Goal: Transaction & Acquisition: Purchase product/service

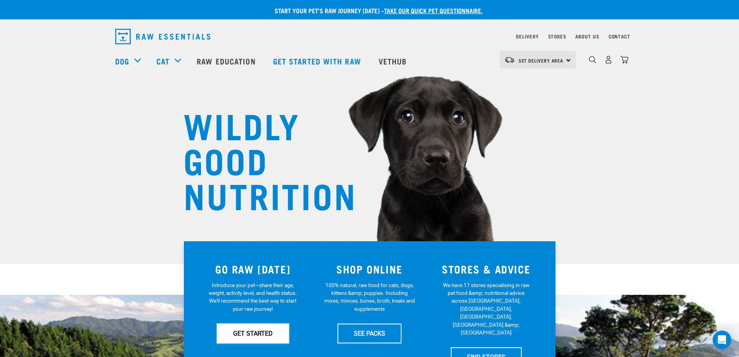
click at [282, 330] on link "GET STARTED" at bounding box center [253, 332] width 72 height 19
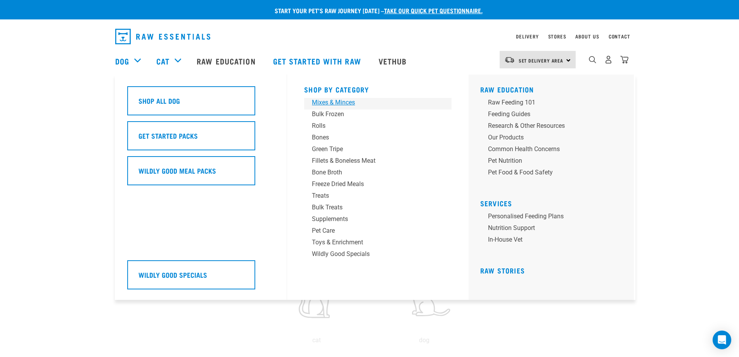
click at [346, 101] on div "Mixes & Minces" at bounding box center [372, 102] width 121 height 9
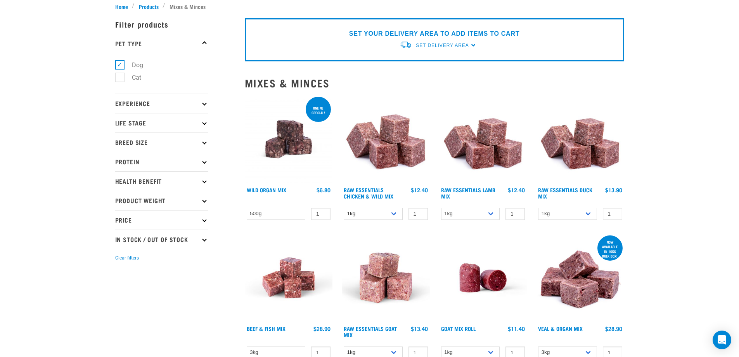
scroll to position [272, 0]
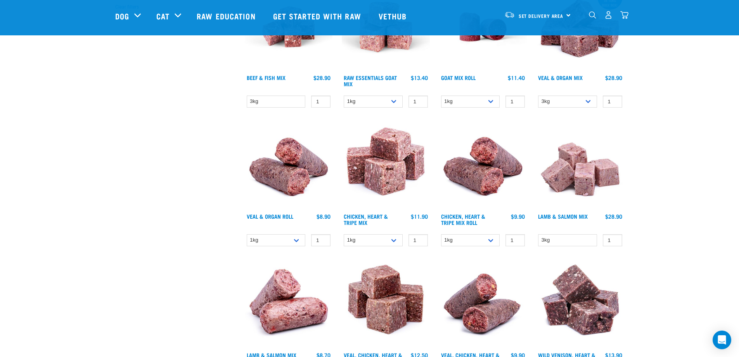
click at [669, 167] on div "Start your pet’s raw journey today – take our quick pet questionnaire. Delivery…" at bounding box center [369, 352] width 739 height 1248
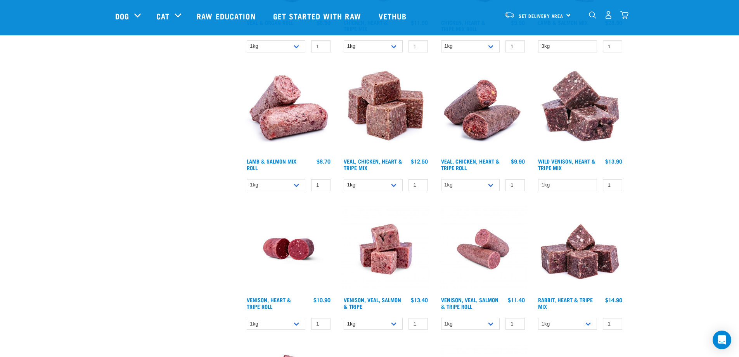
scroll to position [466, 0]
drag, startPoint x: 648, startPoint y: 212, endPoint x: 653, endPoint y: 219, distance: 8.2
click at [650, 214] on div "Start your pet’s raw journey today – take our quick pet questionnaire. Delivery…" at bounding box center [369, 158] width 739 height 1248
click at [667, 255] on div "Start your pet’s raw journey [DATE] – take our quick pet questionnaire. Deliver…" at bounding box center [369, 158] width 739 height 1248
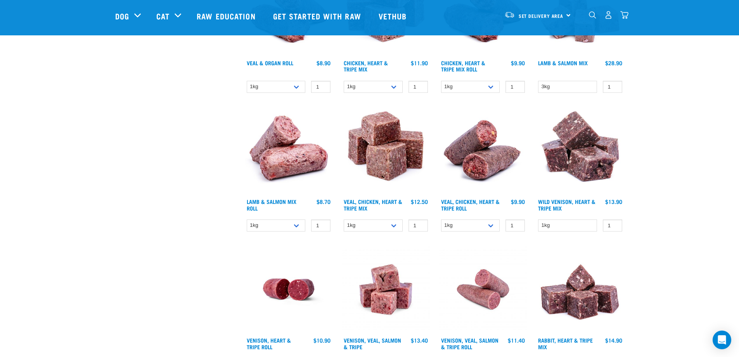
scroll to position [543, 0]
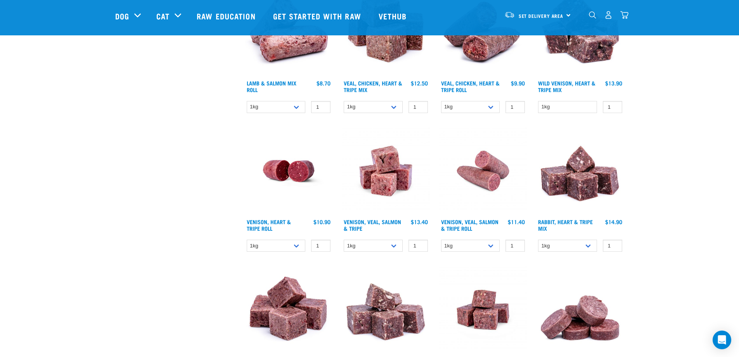
click at [691, 223] on div "Start your pet’s raw journey [DATE] – take our quick pet questionnaire. Deliver…" at bounding box center [369, 81] width 739 height 1248
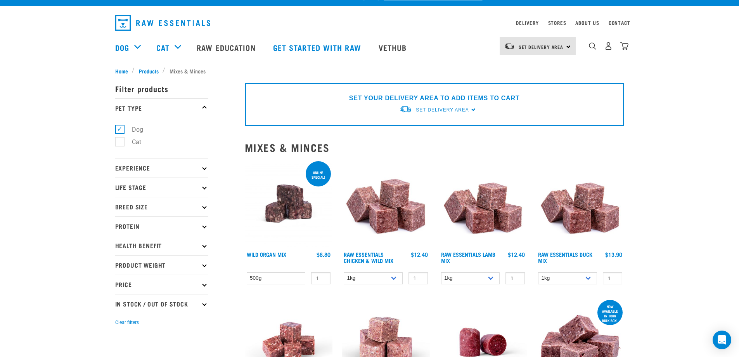
scroll to position [0, 0]
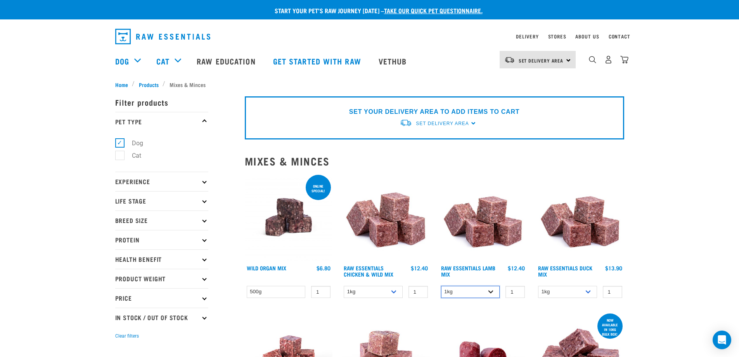
click at [492, 289] on select "1kg 3kg Bulk (10kg)" at bounding box center [470, 292] width 59 height 12
select select "341961"
click at [441, 286] on select "1kg 3kg Bulk (10kg)" at bounding box center [470, 292] width 59 height 12
click at [541, 61] on span "Set Delivery Area" at bounding box center [541, 60] width 45 height 3
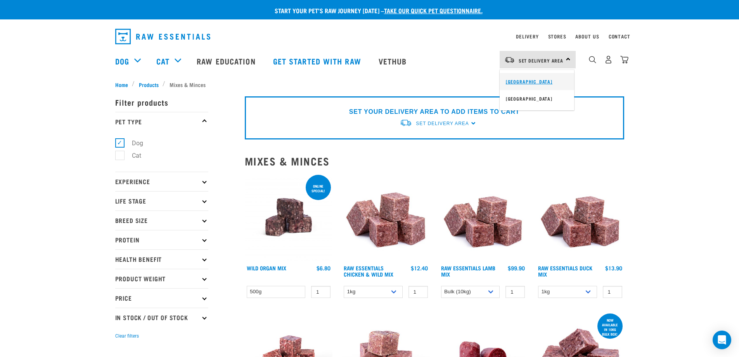
click at [546, 83] on link "[GEOGRAPHIC_DATA]" at bounding box center [537, 81] width 74 height 17
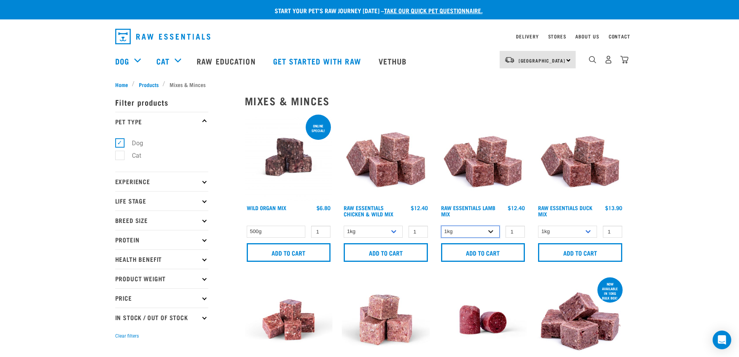
click at [494, 235] on select "1kg 3kg Bulk (10kg)" at bounding box center [470, 231] width 59 height 12
select select "341961"
click at [441, 225] on select "1kg 3kg Bulk (10kg)" at bounding box center [470, 231] width 59 height 12
drag, startPoint x: 499, startPoint y: 249, endPoint x: 504, endPoint y: 249, distance: 5.4
click at [499, 249] on input "Add to cart" at bounding box center [483, 252] width 84 height 19
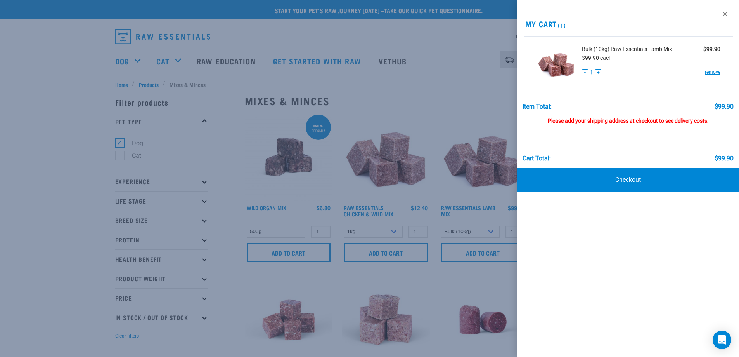
click at [442, 76] on div at bounding box center [369, 178] width 739 height 357
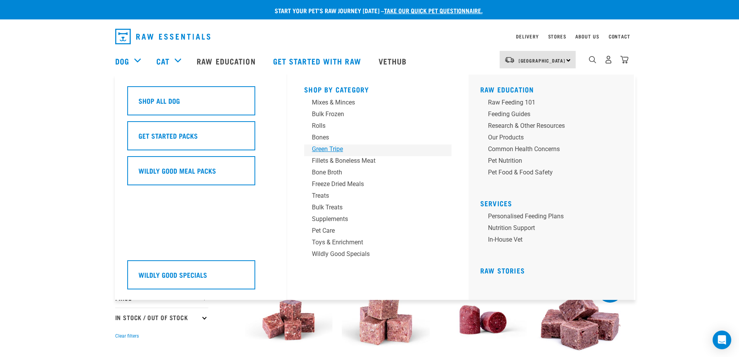
click at [333, 148] on div "Green Tripe" at bounding box center [372, 148] width 121 height 9
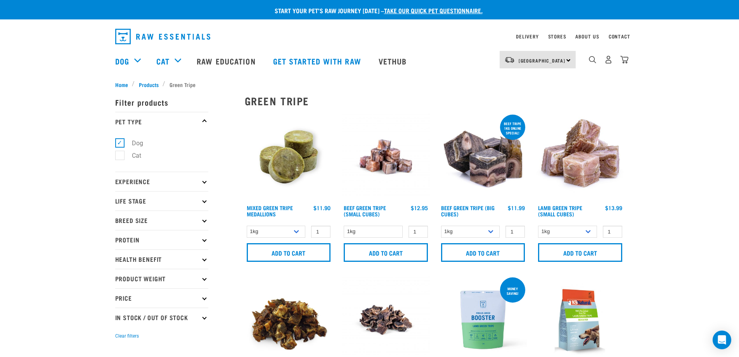
click at [495, 230] on select "1kg Bulk (10kg)" at bounding box center [470, 231] width 59 height 12
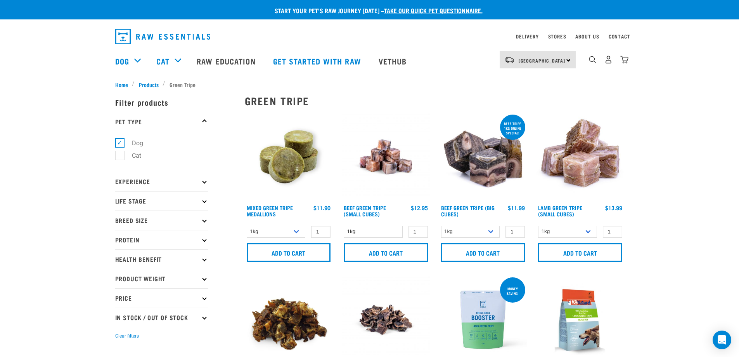
click at [593, 228] on select "1kg 3kg" at bounding box center [567, 231] width 59 height 12
select select "344959"
click at [538, 225] on select "1kg 3kg" at bounding box center [567, 231] width 59 height 12
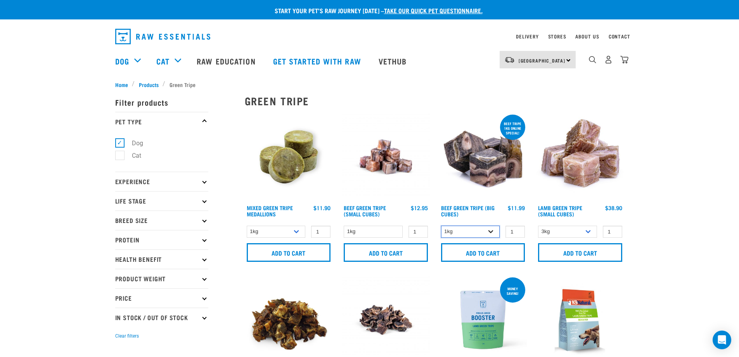
click at [490, 236] on select "1kg Bulk (10kg)" at bounding box center [470, 231] width 59 height 12
click at [441, 225] on select "1kg Bulk (10kg)" at bounding box center [470, 231] width 59 height 12
click at [497, 254] on input "Add to cart" at bounding box center [483, 252] width 84 height 19
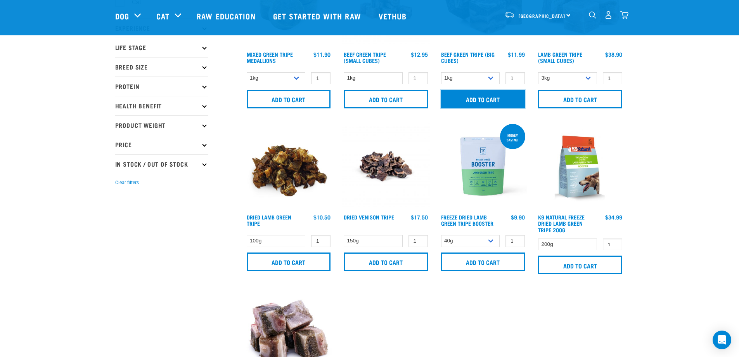
scroll to position [233, 0]
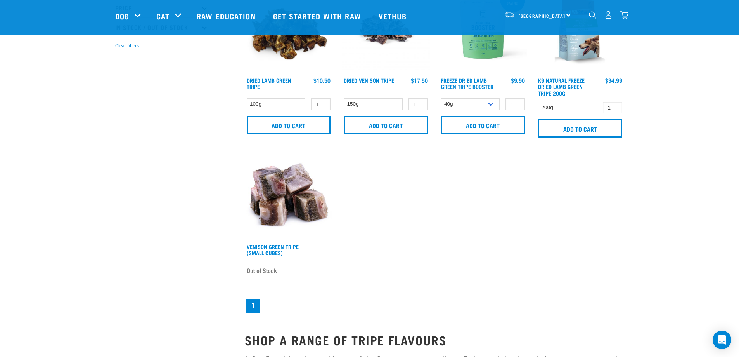
click at [487, 278] on div "Mixed Green Tripe Medallions 1 0 100 0 100 1 0 100 1" at bounding box center [434, 68] width 389 height 500
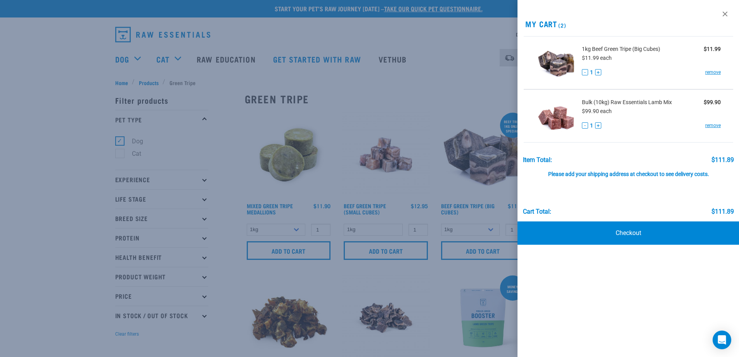
scroll to position [0, 0]
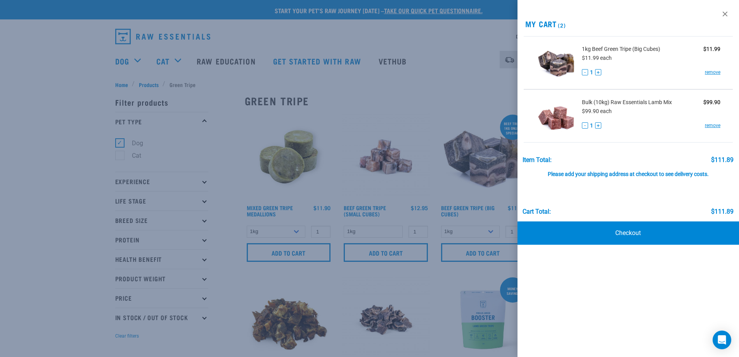
drag, startPoint x: 657, startPoint y: 287, endPoint x: 656, endPoint y: 269, distance: 18.3
click at [658, 284] on div "View past orders / re-order My Cart (2) 1kg Beef Green Tripe (Big Cubes) $11.99…" at bounding box center [629, 178] width 222 height 357
click at [66, 229] on div at bounding box center [369, 178] width 739 height 357
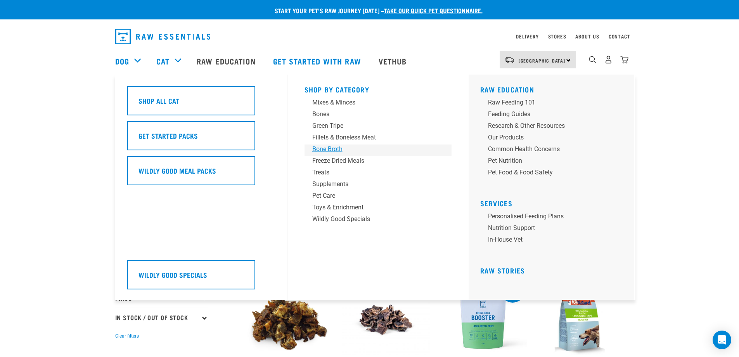
click at [331, 154] on link "Bone Broth" at bounding box center [378, 150] width 147 height 12
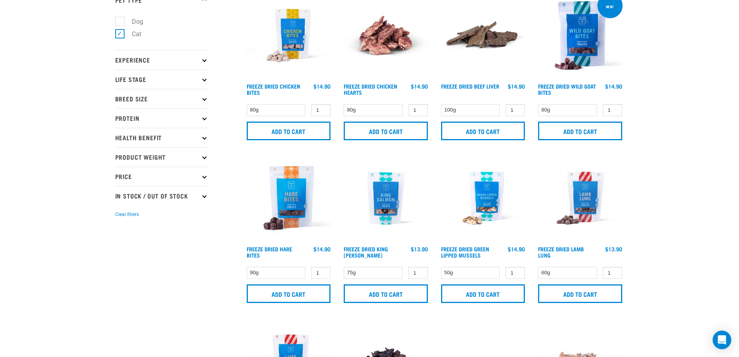
scroll to position [233, 0]
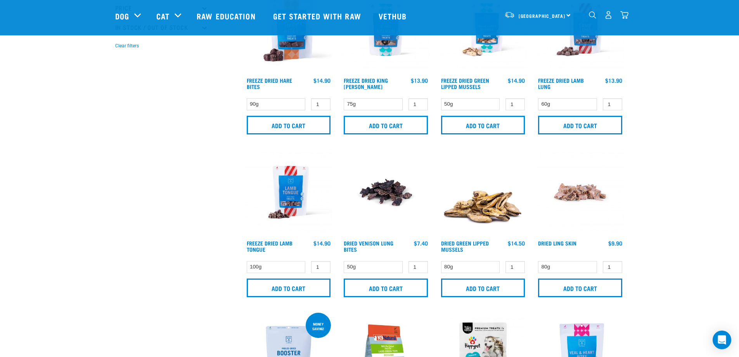
click at [684, 236] on div "Start your pet’s raw journey [DATE] – take our quick pet questionnaire. Deliver…" at bounding box center [369, 308] width 739 height 1083
click at [683, 246] on div "Start your pet’s raw journey [DATE] – take our quick pet questionnaire. Deliver…" at bounding box center [369, 308] width 739 height 1083
click at [683, 245] on div "Start your pet’s raw journey [DATE] – take our quick pet questionnaire. Deliver…" at bounding box center [369, 308] width 739 height 1083
click at [676, 246] on div "Start your pet’s raw journey [DATE] – take our quick pet questionnaire. Deliver…" at bounding box center [369, 308] width 739 height 1083
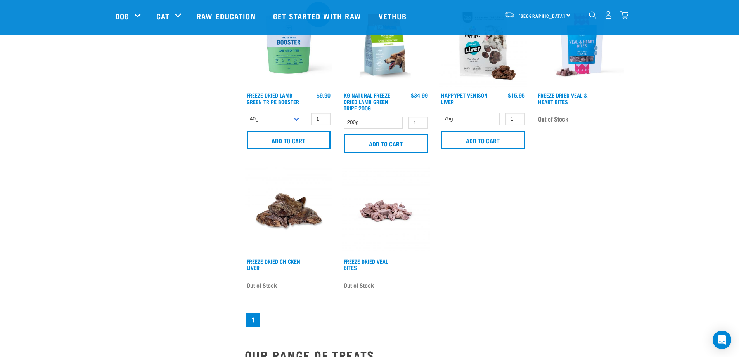
drag, startPoint x: 660, startPoint y: 173, endPoint x: 656, endPoint y: 171, distance: 4.7
drag, startPoint x: 645, startPoint y: 192, endPoint x: 364, endPoint y: 222, distance: 282.1
drag, startPoint x: 653, startPoint y: 183, endPoint x: 658, endPoint y: 177, distance: 7.4
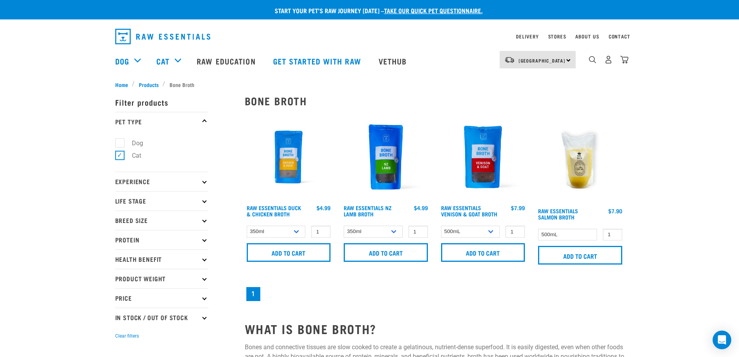
click at [438, 318] on div "Bone Broth show filters Raw Essentials Duck & Chicken Broth 1 0 100 0 100 1 0 1…" at bounding box center [434, 316] width 389 height 465
click at [437, 317] on div "Bone Broth show filters Raw Essentials Duck & Chicken Broth 1 0 100 0 100 1 0 1…" at bounding box center [434, 316] width 389 height 465
